Goal: Transaction & Acquisition: Purchase product/service

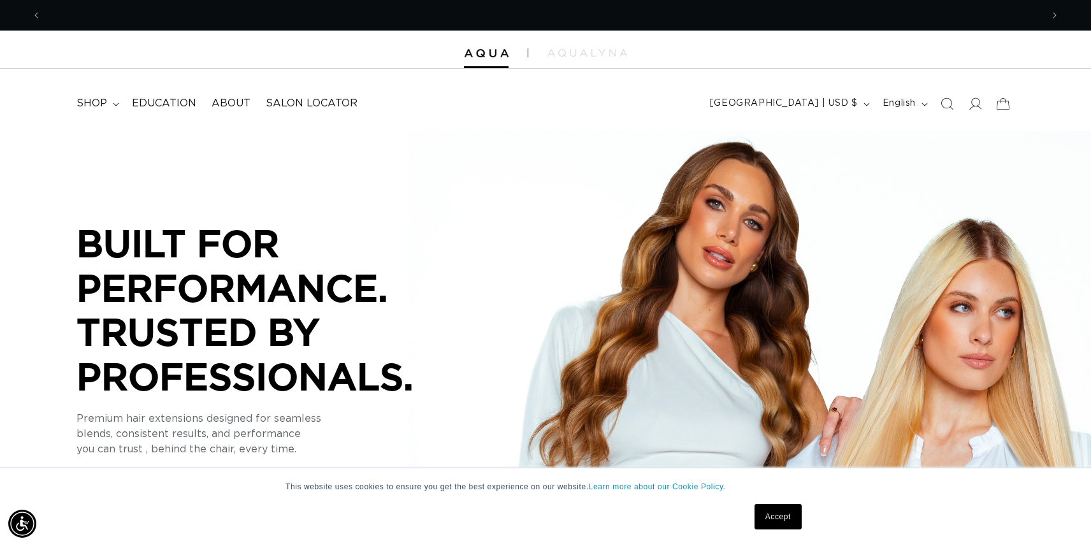
click at [779, 517] on link "Accept" at bounding box center [778, 516] width 47 height 25
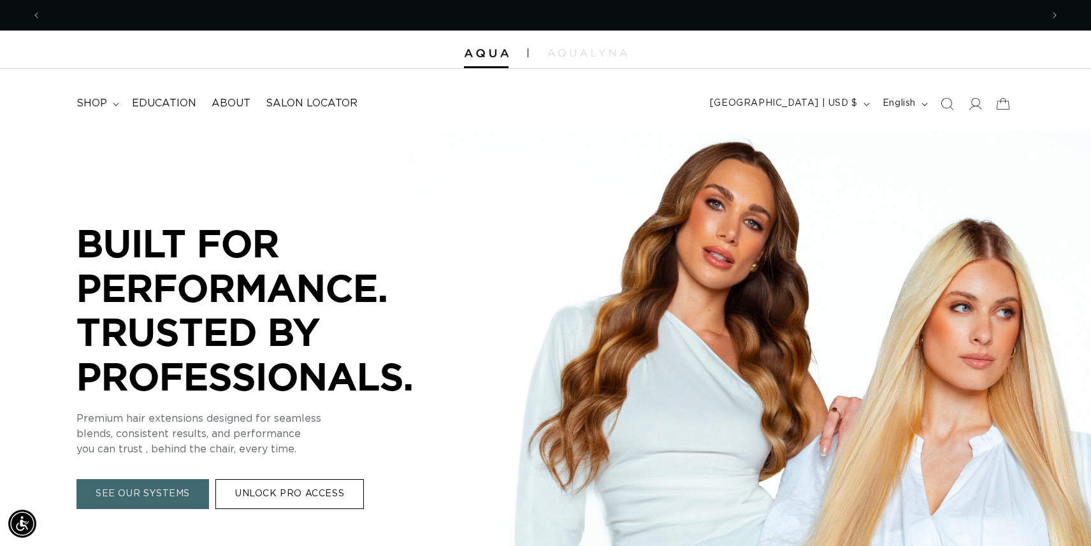
scroll to position [0, 2001]
click at [975, 109] on icon at bounding box center [974, 103] width 13 height 13
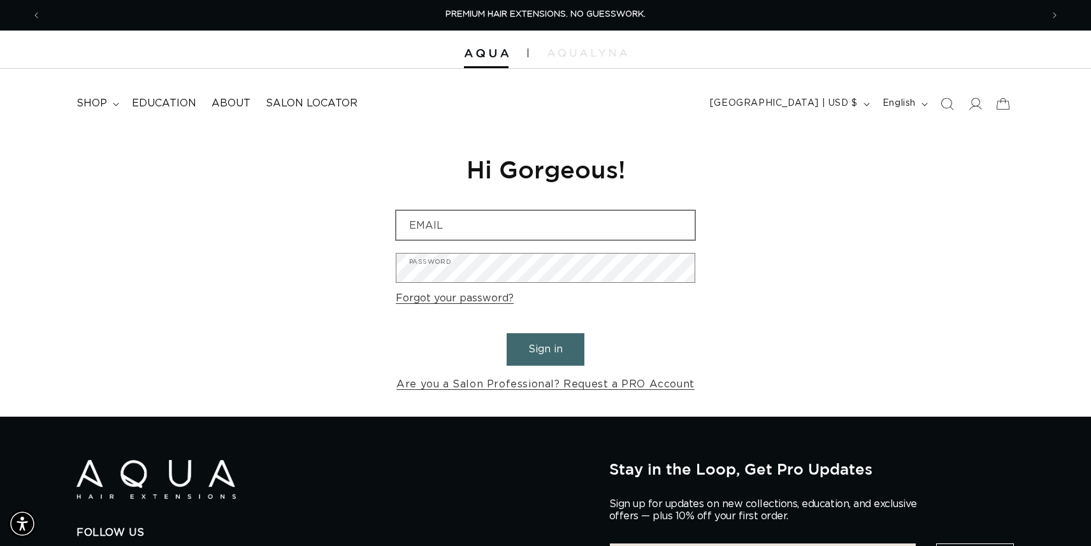
click at [475, 224] on input "Email" at bounding box center [545, 225] width 298 height 29
type input "stephwardrn@yahoo.com"
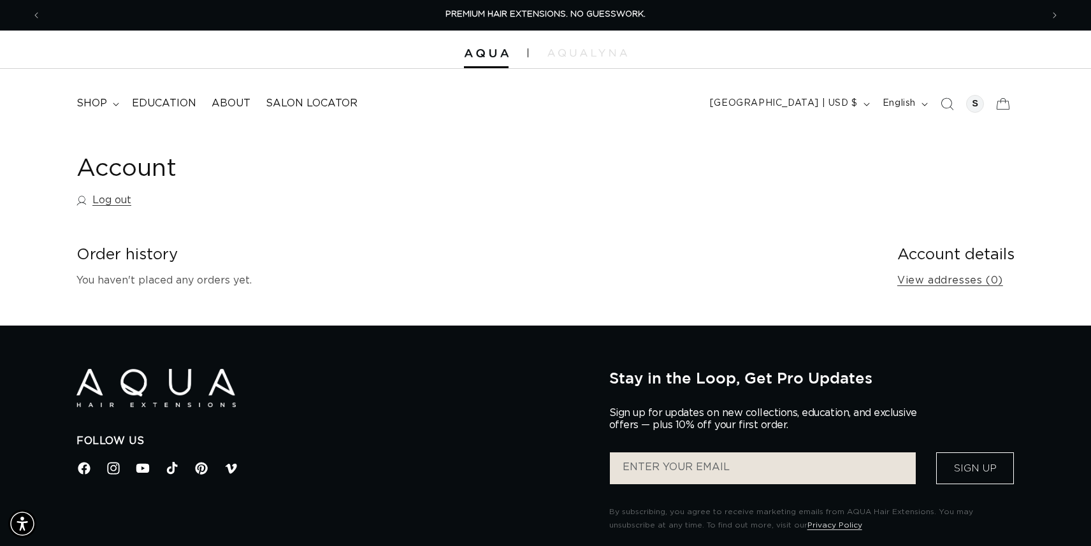
scroll to position [0, 1000]
click at [96, 106] on span "shop" at bounding box center [91, 103] width 31 height 13
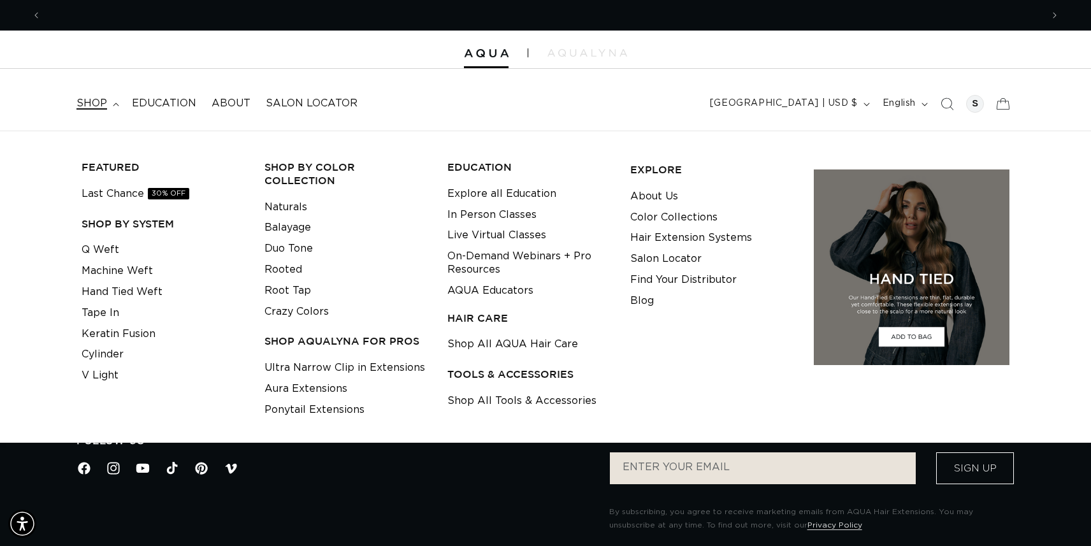
scroll to position [0, 2001]
click at [285, 238] on link "Duo Tone" at bounding box center [288, 248] width 48 height 21
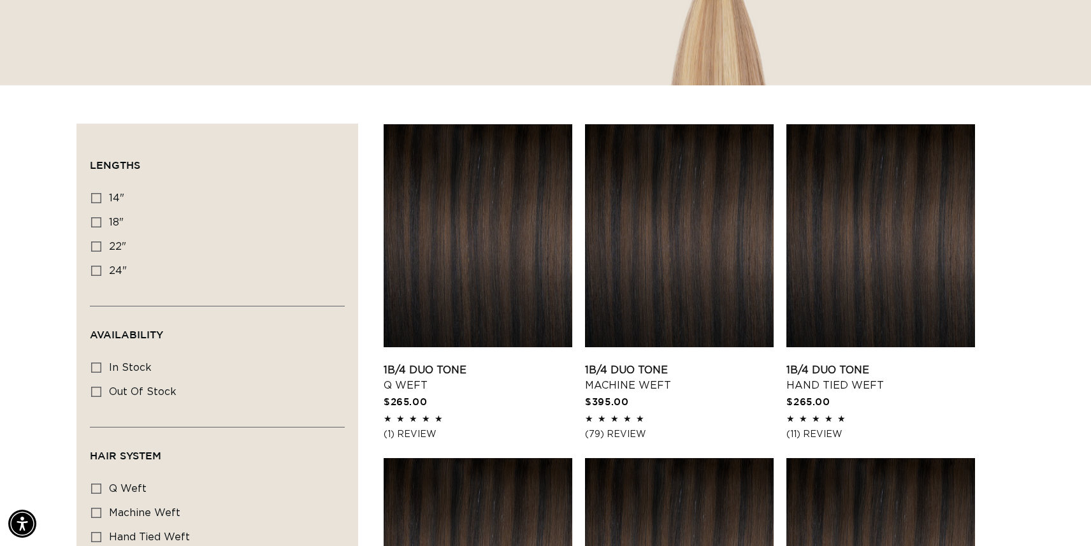
scroll to position [0, 1000]
click at [491, 363] on link "1B/4 Duo Tone Q Weft" at bounding box center [478, 378] width 189 height 31
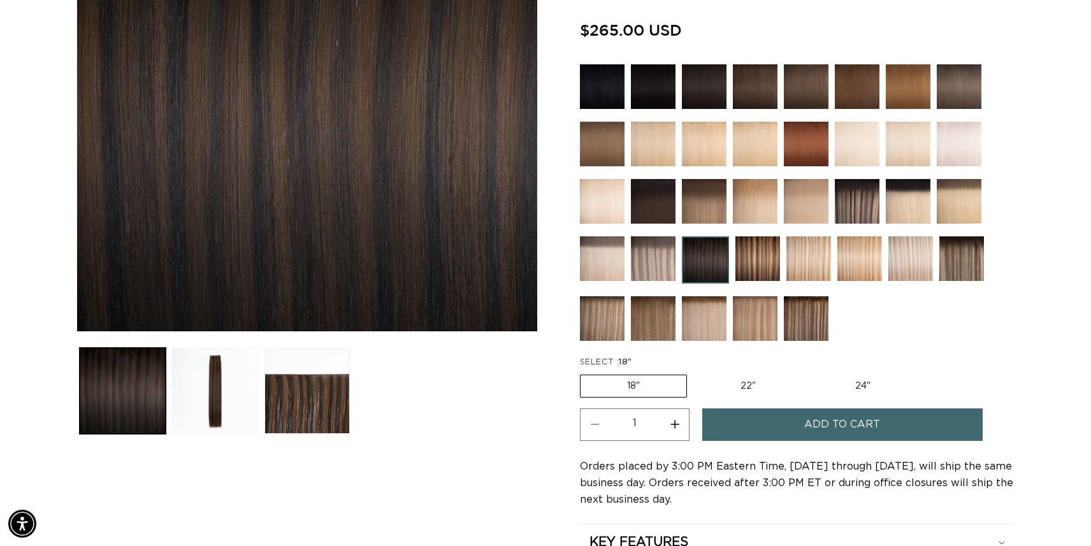
scroll to position [287, 0]
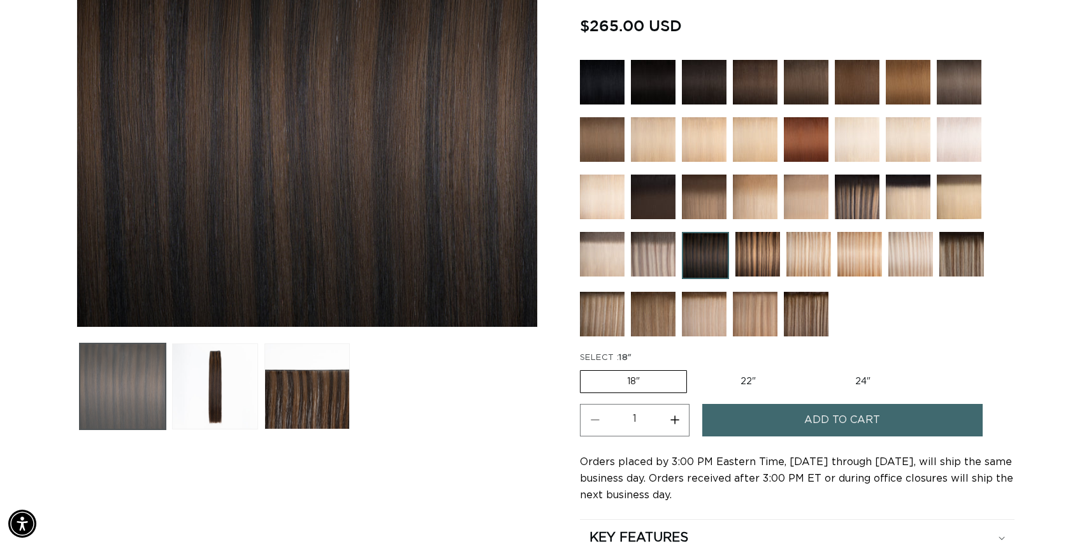
click at [103, 384] on button "Load image 1 in gallery view" at bounding box center [123, 386] width 86 height 86
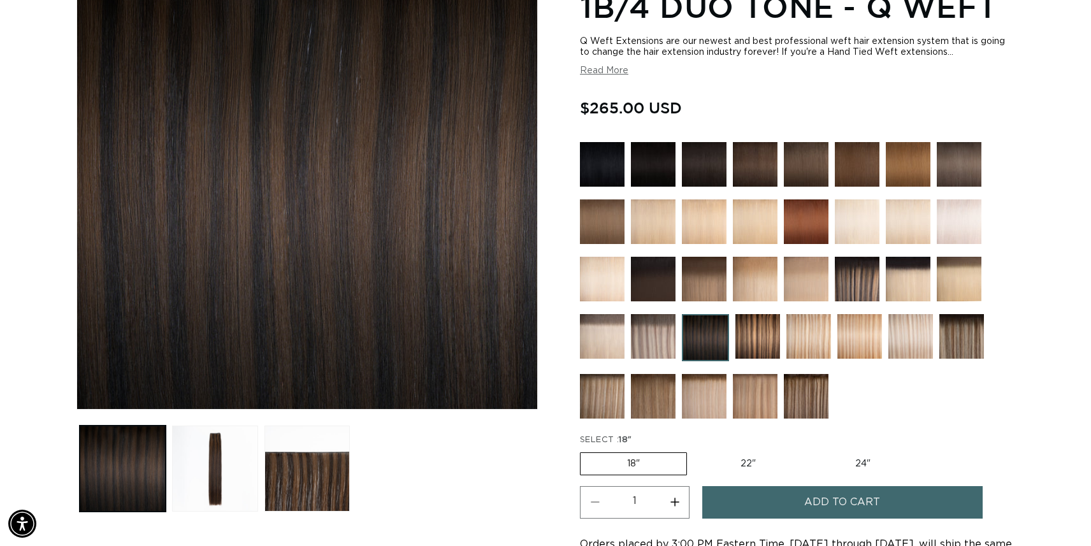
scroll to position [176, 0]
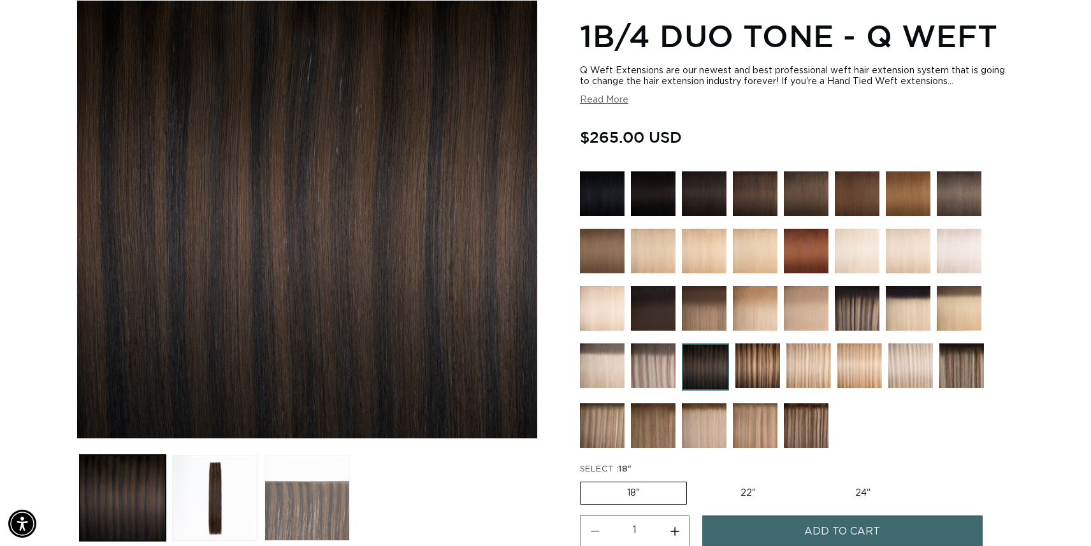
click at [332, 474] on button "Load image 3 in gallery view" at bounding box center [307, 498] width 86 height 86
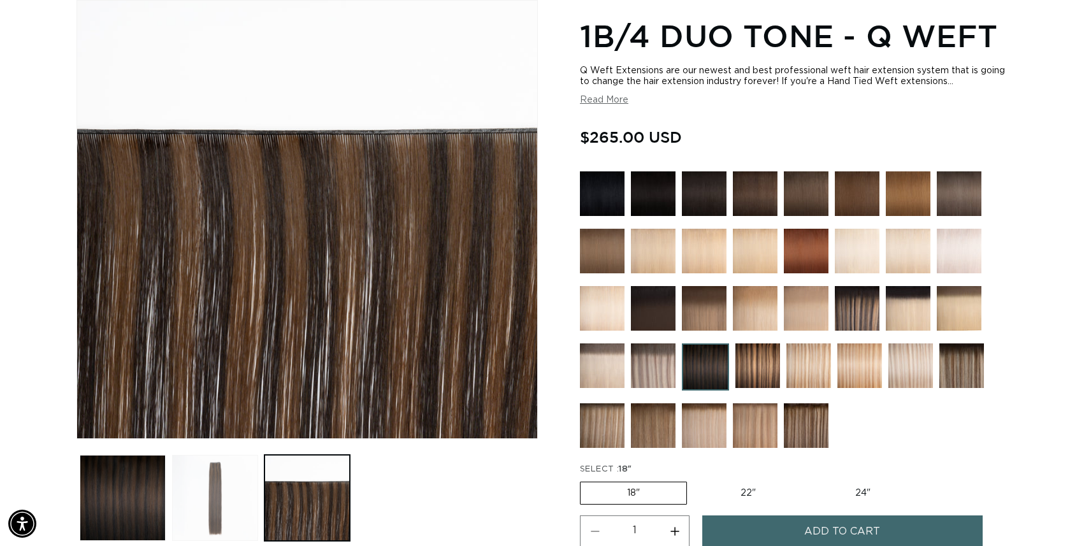
scroll to position [0, 1000]
click at [222, 505] on button "Load image 2 in gallery view" at bounding box center [215, 498] width 86 height 86
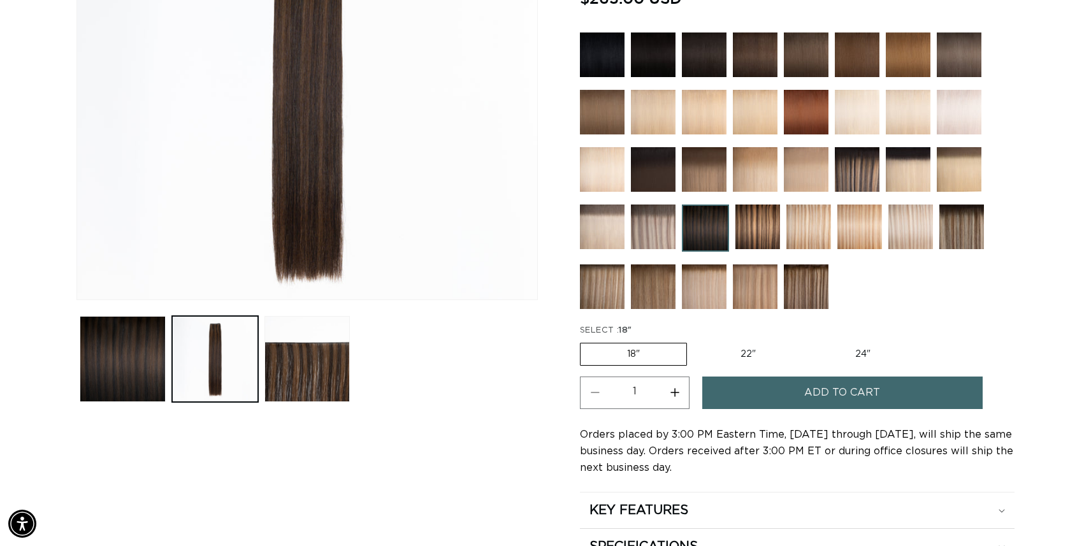
scroll to position [320, 0]
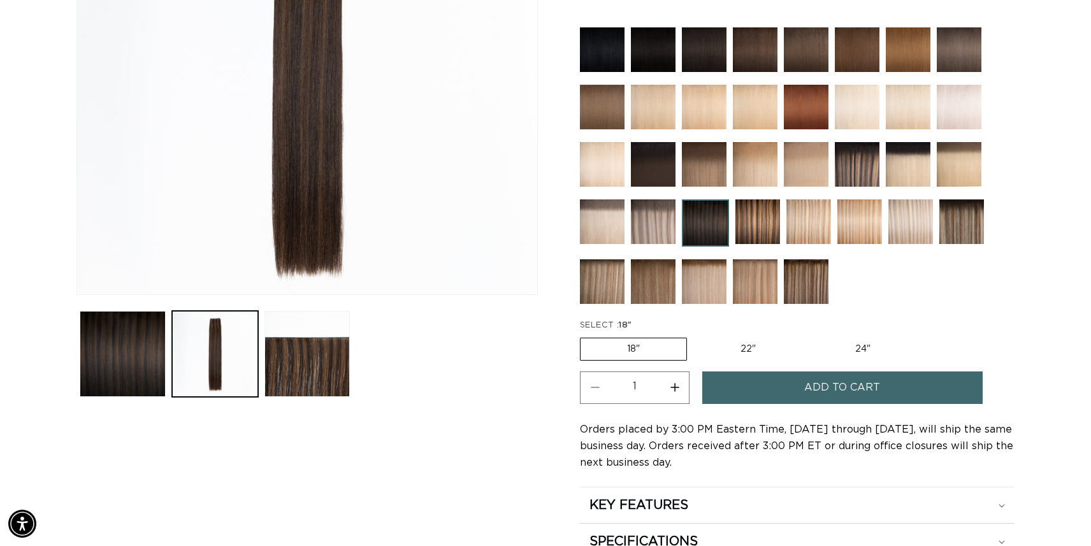
click at [673, 394] on button "Increase quantity for 1B/4 Duo Tone - Q Weft" at bounding box center [674, 388] width 29 height 32
type input "2"
click at [805, 394] on span "Add to cart" at bounding box center [842, 388] width 76 height 32
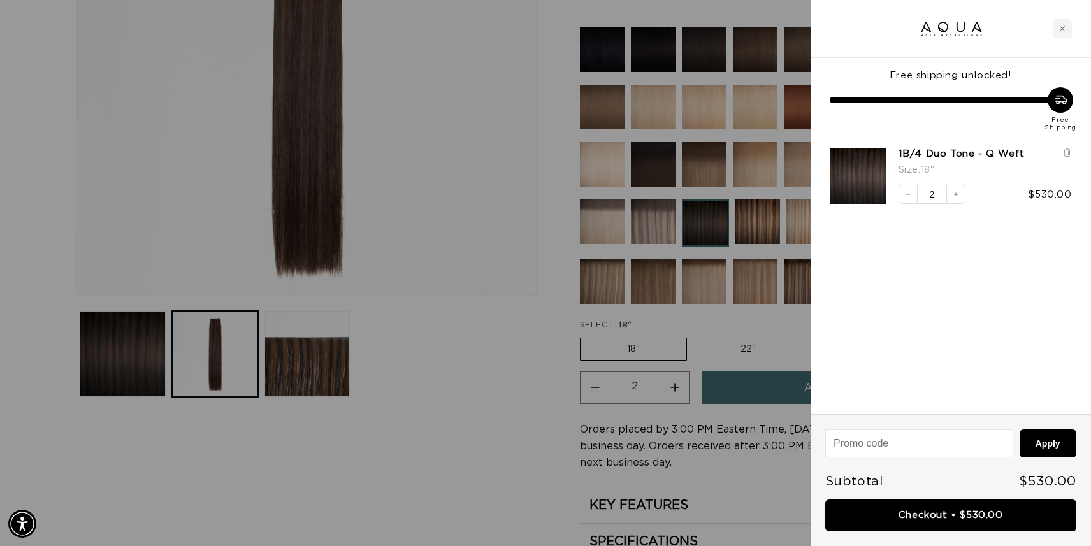
scroll to position [0, 0]
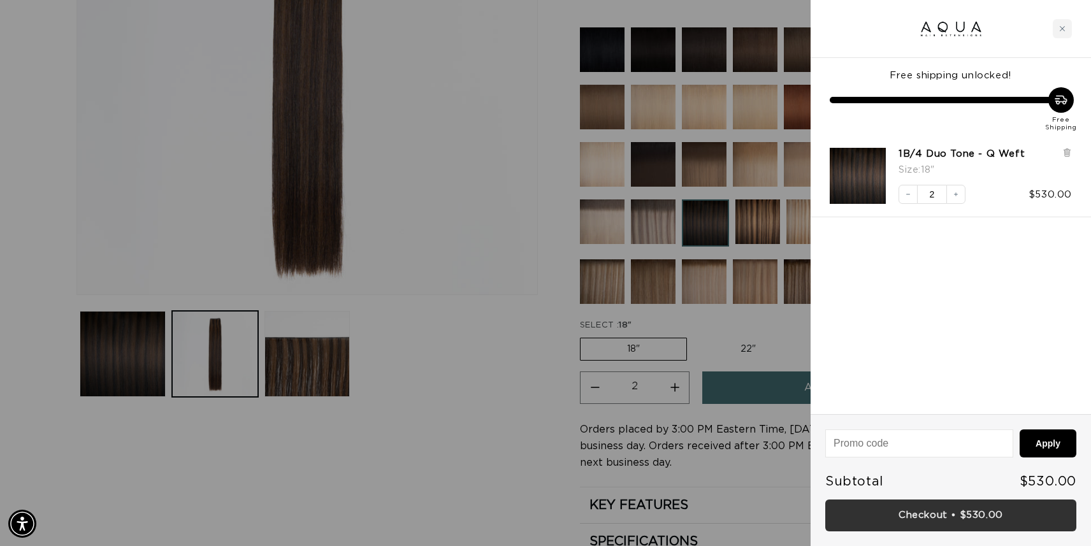
click at [968, 514] on link "Checkout • $530.00" at bounding box center [950, 516] width 251 height 32
